Goal: Information Seeking & Learning: Compare options

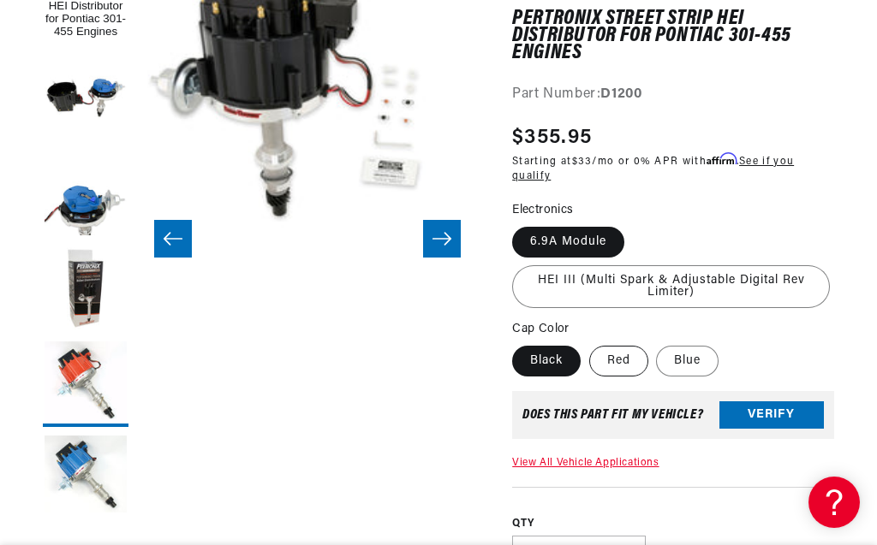
click at [629, 359] on label "Red" at bounding box center [618, 361] width 59 height 31
click at [590, 343] on input "Red" at bounding box center [589, 342] width 1 height 1
radio input "true"
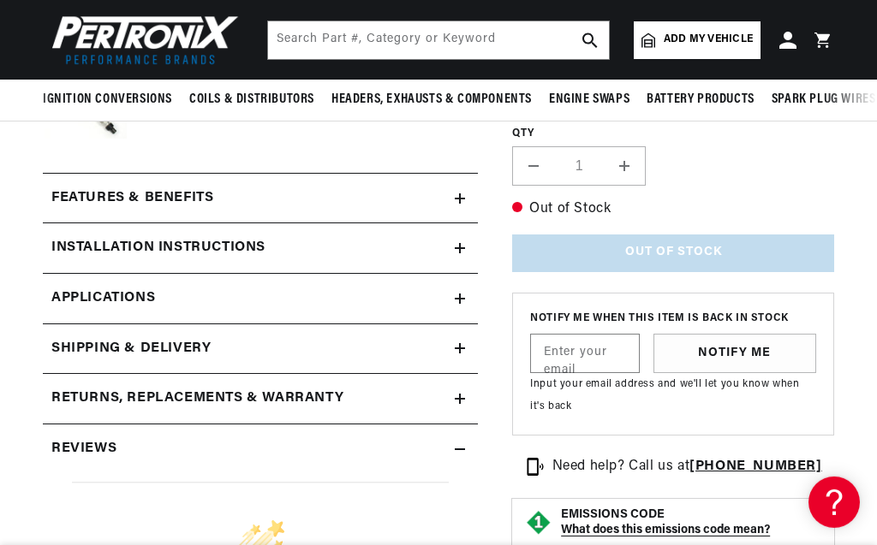
scroll to position [586, 0]
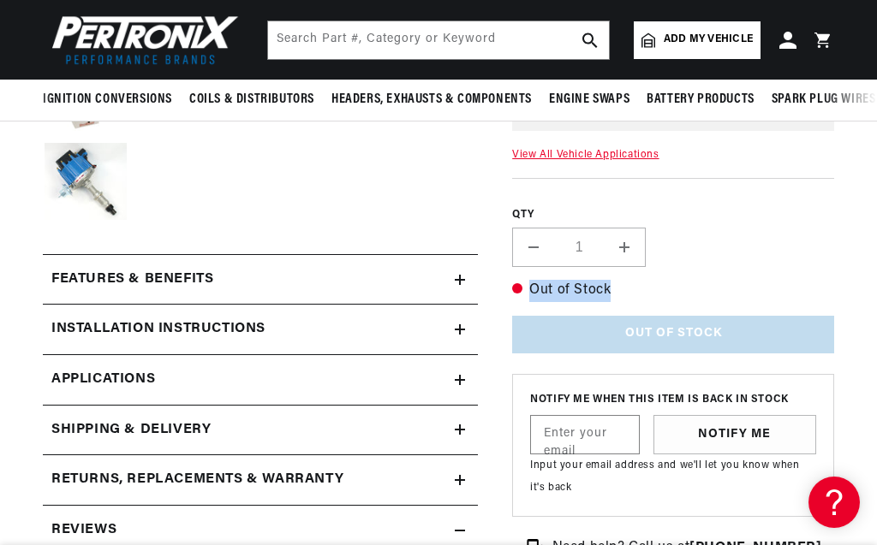
drag, startPoint x: 614, startPoint y: 287, endPoint x: 491, endPoint y: 273, distance: 123.2
click at [491, 273] on div "PerTronix Street Strip HEI Distributor for Pontiac 301-455 Engines PerTronix St…" at bounding box center [656, 329] width 356 height 1314
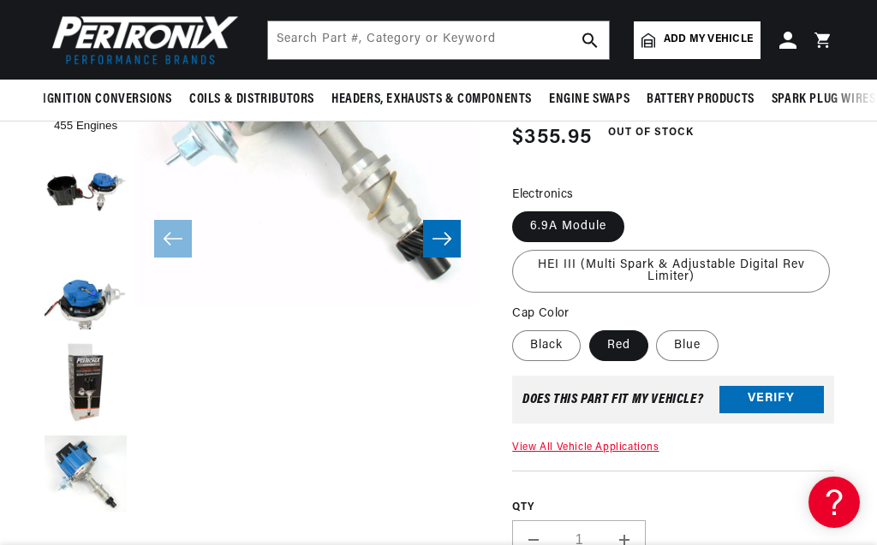
scroll to position [0, 520]
click at [746, 524] on div "QTY Decrease quantity for PerTronix Street Strip HEI Distributor for Pontiac 30…" at bounding box center [673, 515] width 322 height 89
click at [537, 341] on label "Black" at bounding box center [546, 345] width 68 height 31
click at [517, 328] on input "Black" at bounding box center [516, 327] width 1 height 1
radio input "true"
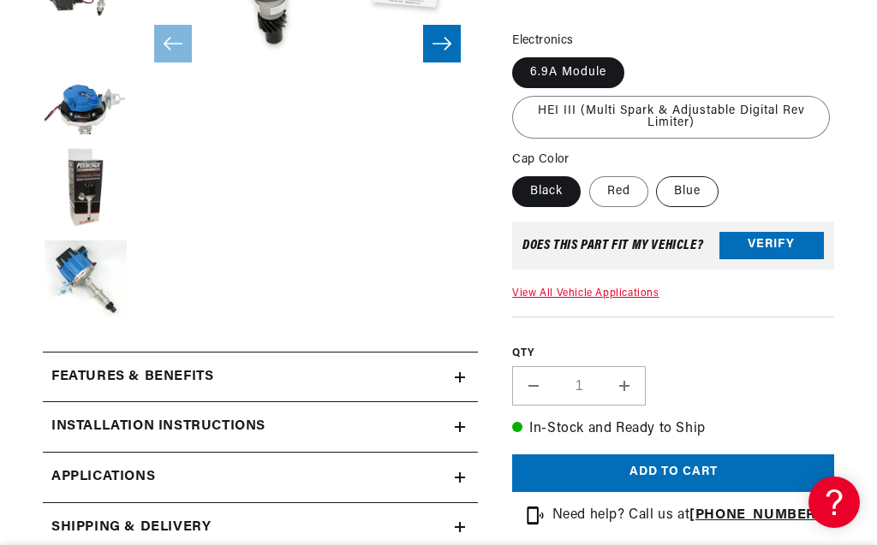
click at [691, 197] on label "Blue" at bounding box center [687, 191] width 62 height 31
click at [657, 174] on input "Blue" at bounding box center [657, 173] width 1 height 1
radio input "true"
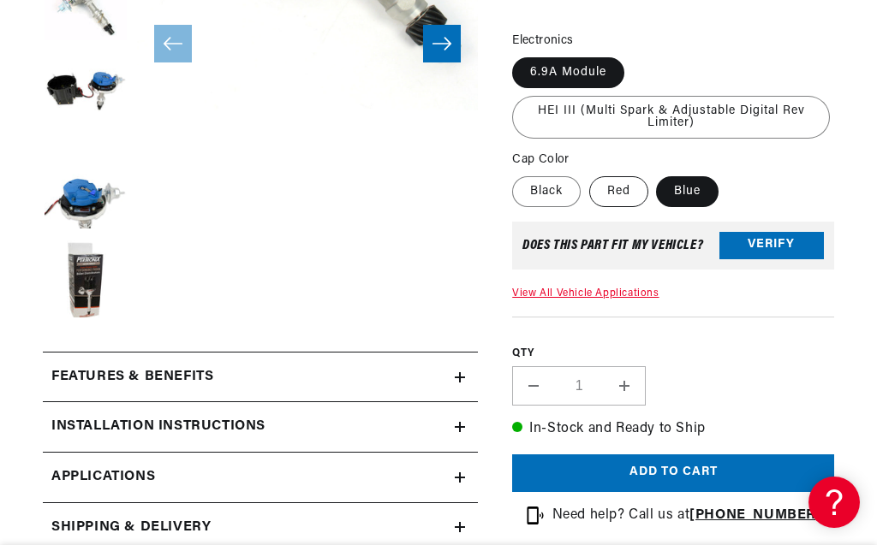
click at [610, 200] on label "Red" at bounding box center [618, 191] width 59 height 31
click at [590, 174] on input "Red" at bounding box center [589, 173] width 1 height 1
radio input "true"
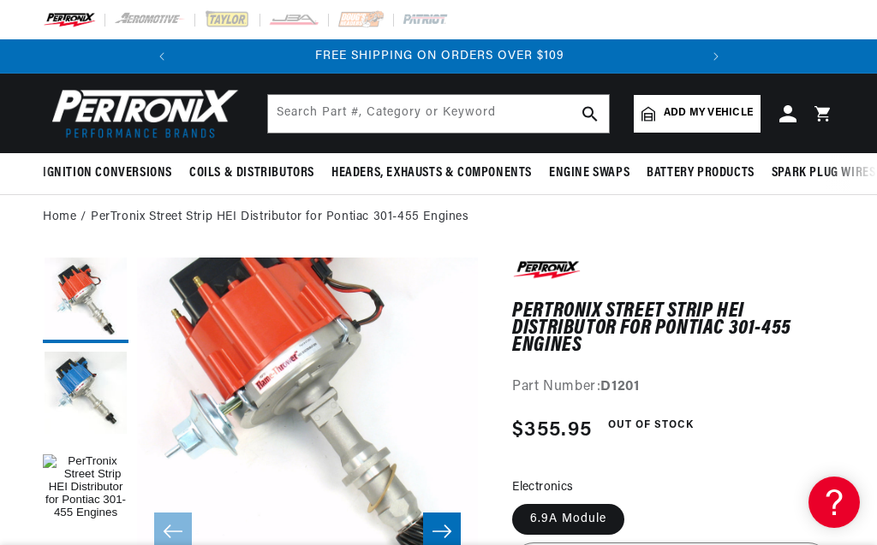
scroll to position [0, 520]
